Goal: Information Seeking & Learning: Learn about a topic

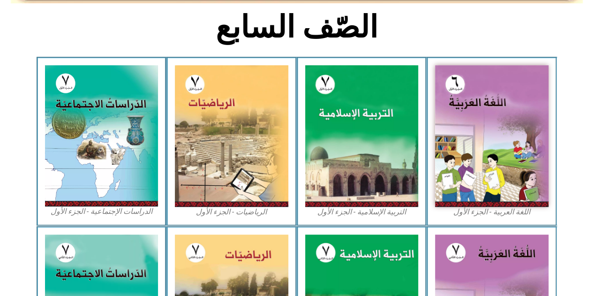
drag, startPoint x: 0, startPoint y: 0, endPoint x: 568, endPoint y: 50, distance: 570.2
click at [568, 50] on section "الصّف السابع" at bounding box center [296, 32] width 593 height 49
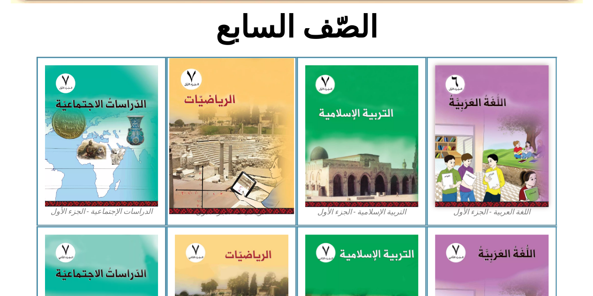
click at [234, 134] on img at bounding box center [231, 136] width 125 height 156
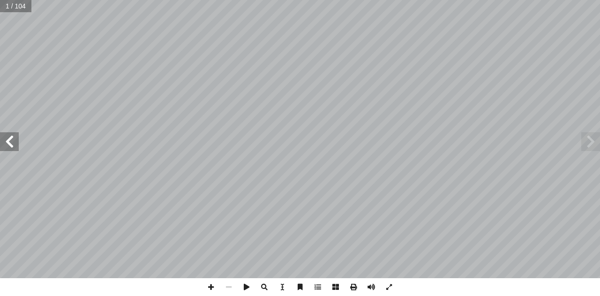
click at [3, 147] on span at bounding box center [9, 141] width 19 height 19
click at [15, 139] on span at bounding box center [9, 141] width 19 height 19
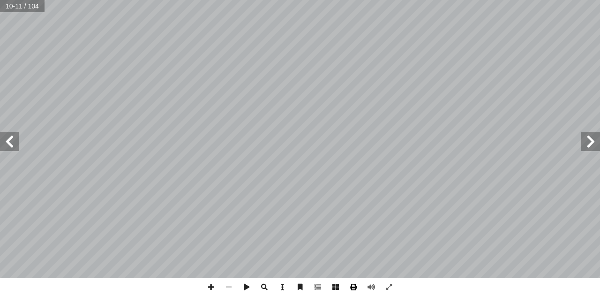
click at [358, 285] on span at bounding box center [353, 287] width 18 height 18
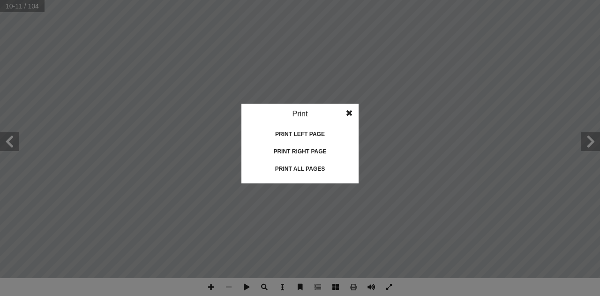
click at [317, 151] on div "Print right page" at bounding box center [300, 151] width 94 height 15
click at [314, 166] on div "Print all pages" at bounding box center [300, 168] width 94 height 15
click at [352, 110] on span at bounding box center [349, 113] width 17 height 19
